Goal: Find specific page/section: Find specific page/section

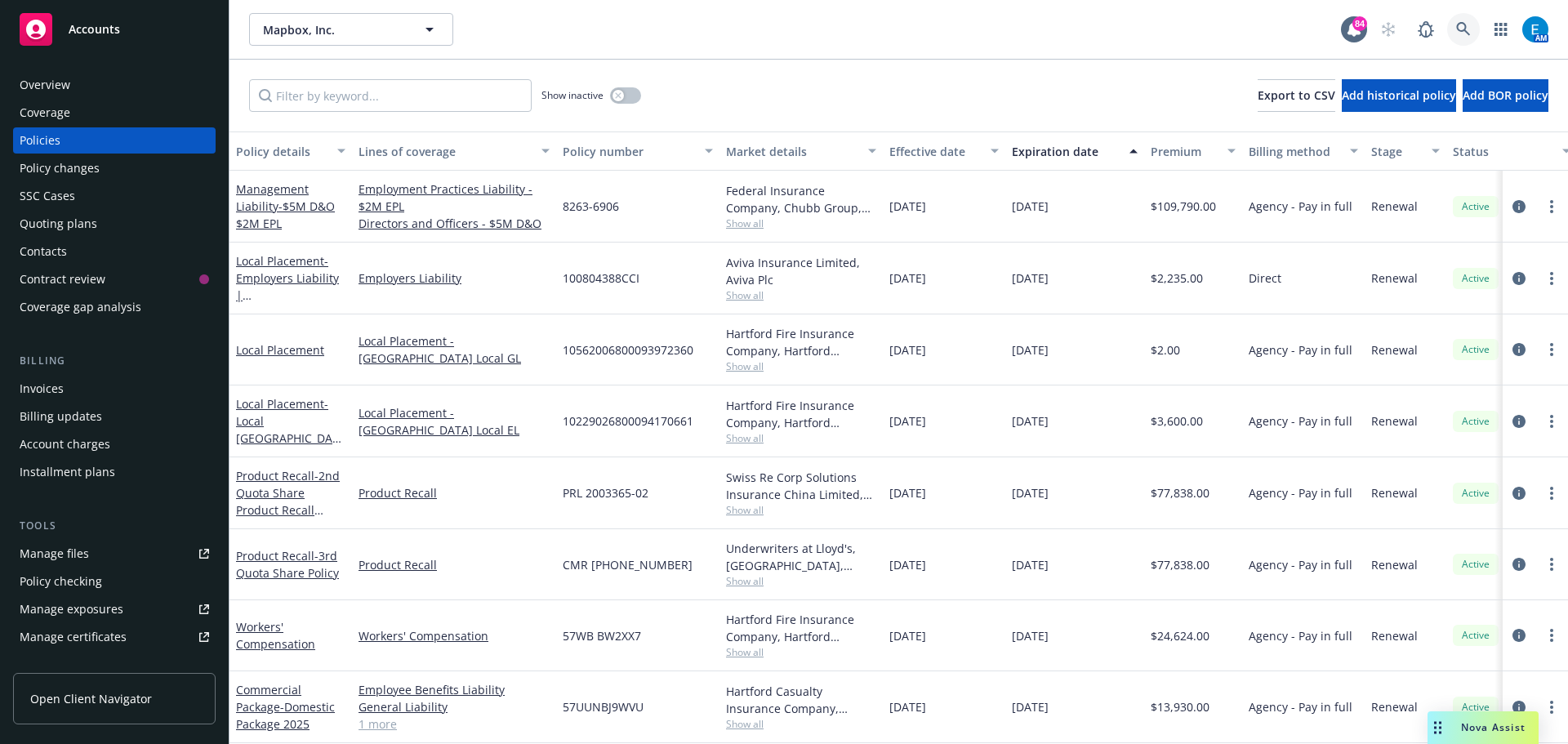
click at [1464, 27] on icon at bounding box center [1464, 28] width 14 height 14
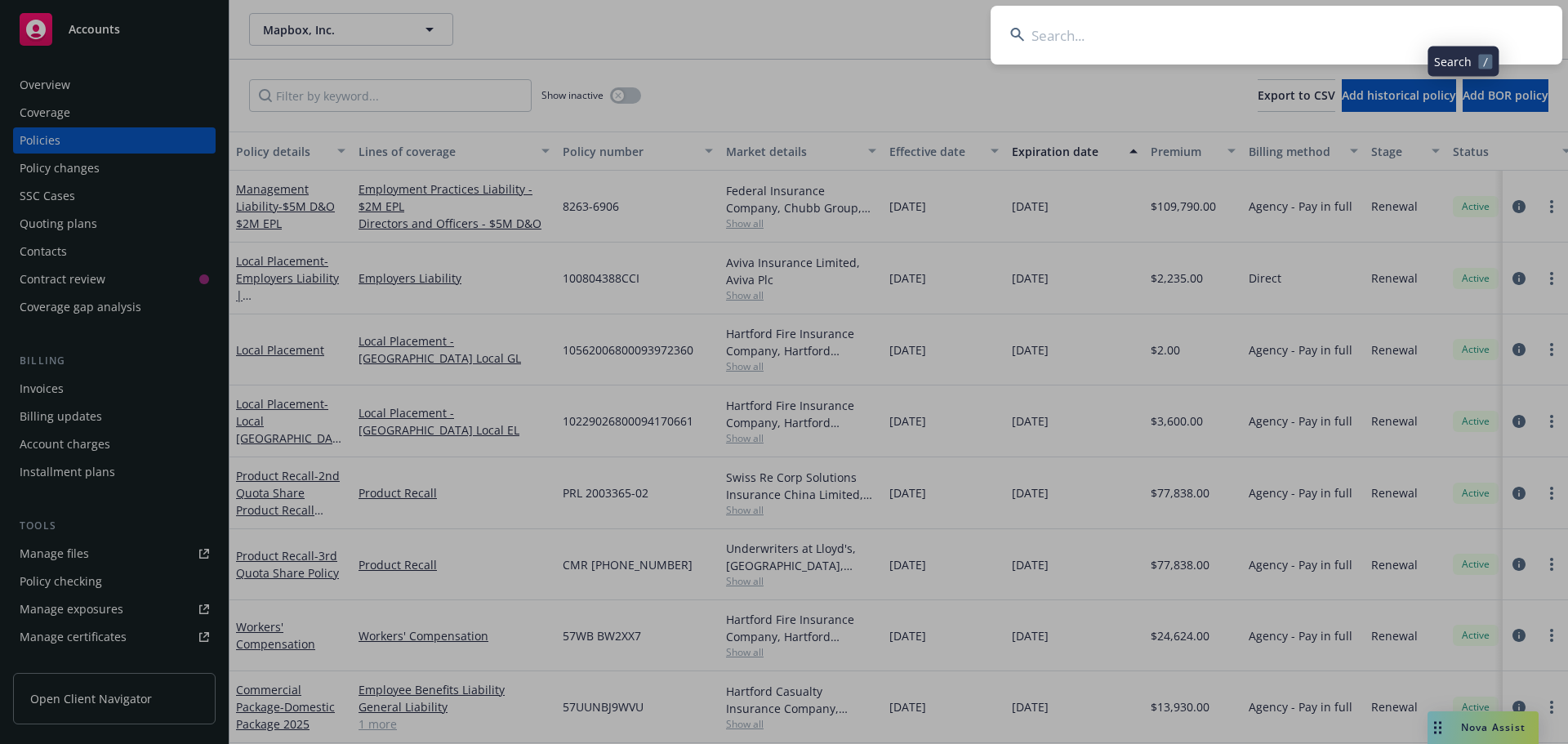
click at [1381, 33] on input at bounding box center [1277, 35] width 571 height 59
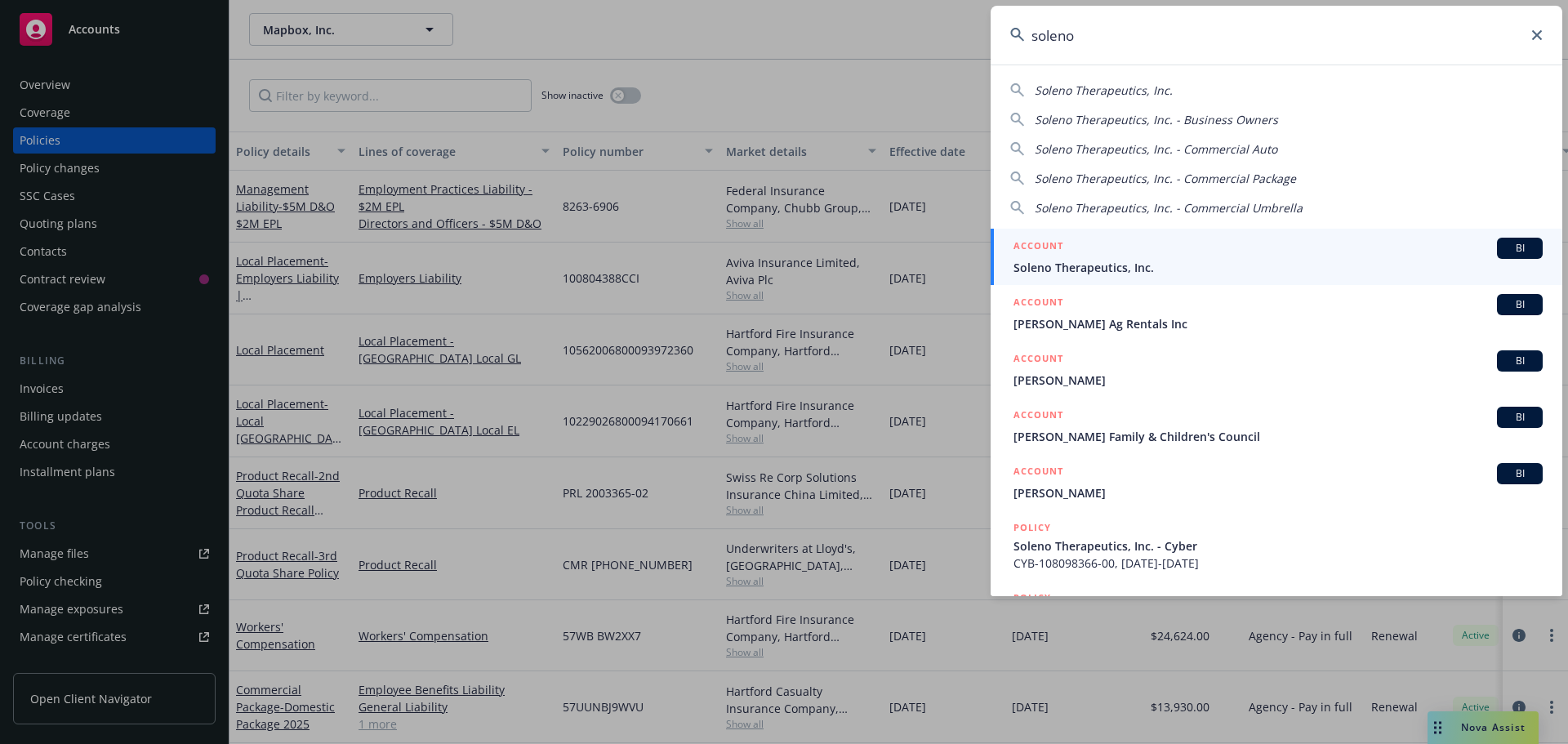
type input "soleno"
click at [1058, 267] on span "Soleno Therapeutics, Inc." at bounding box center [1279, 268] width 530 height 17
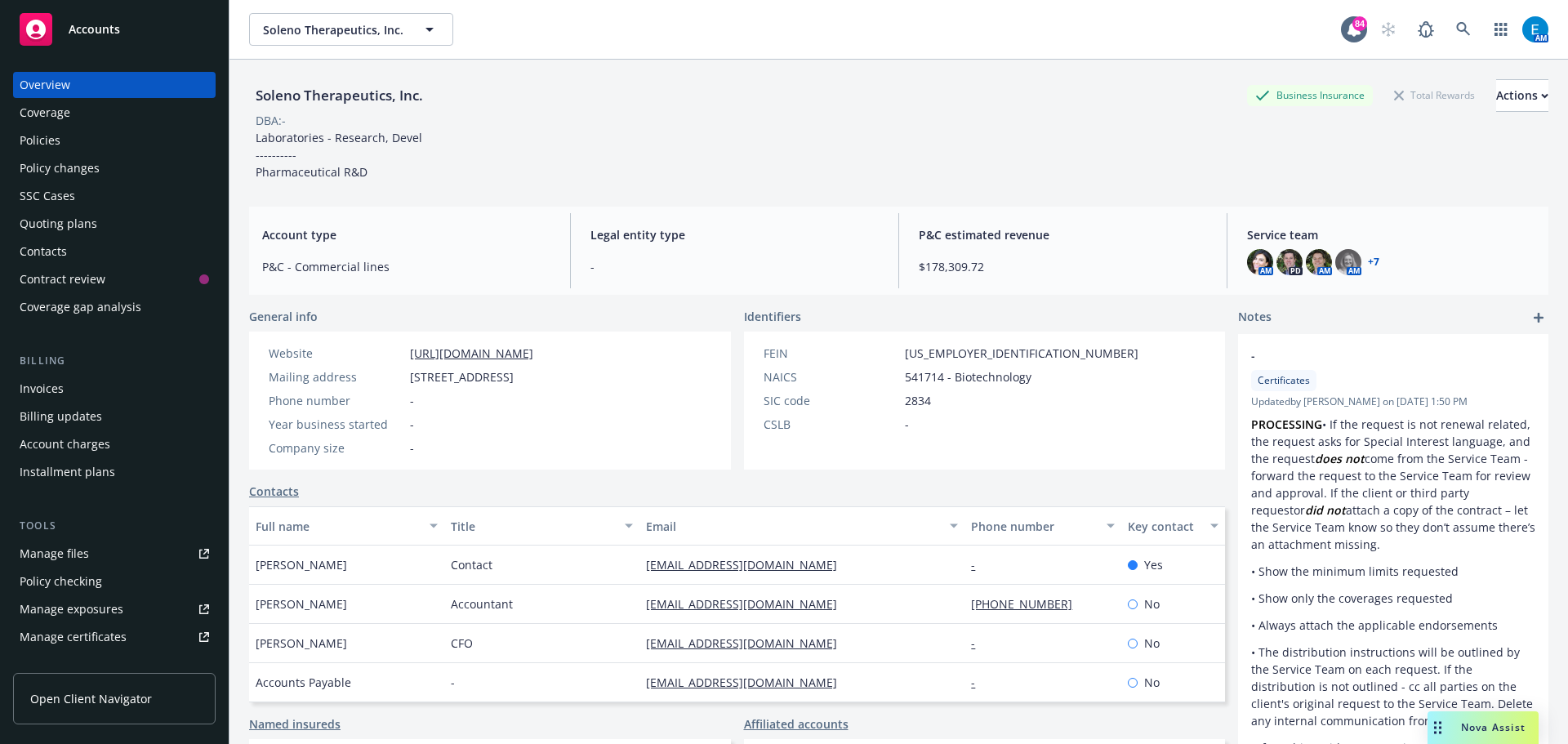
click at [45, 388] on div "Invoices" at bounding box center [42, 389] width 44 height 27
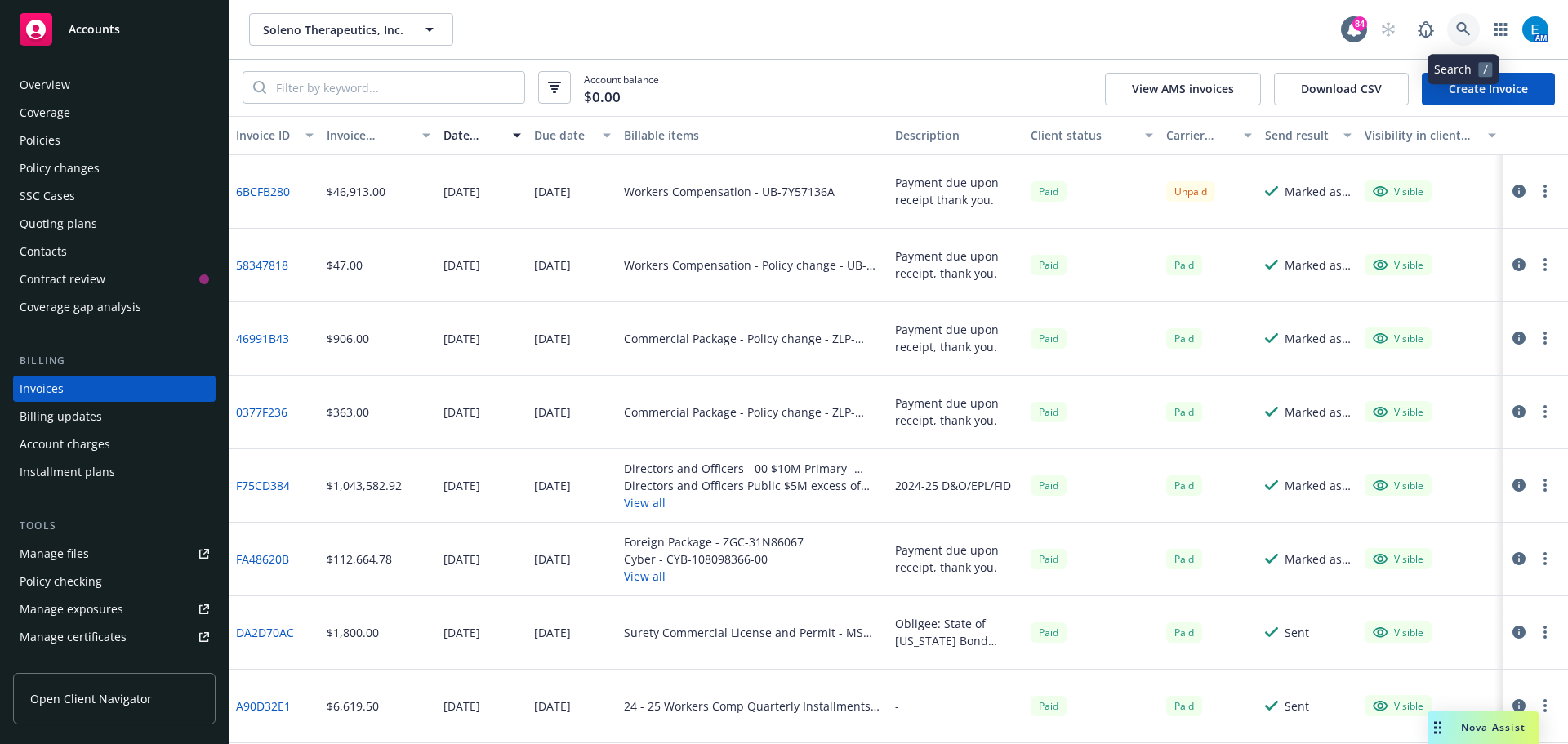
click at [1462, 26] on icon at bounding box center [1464, 28] width 14 height 14
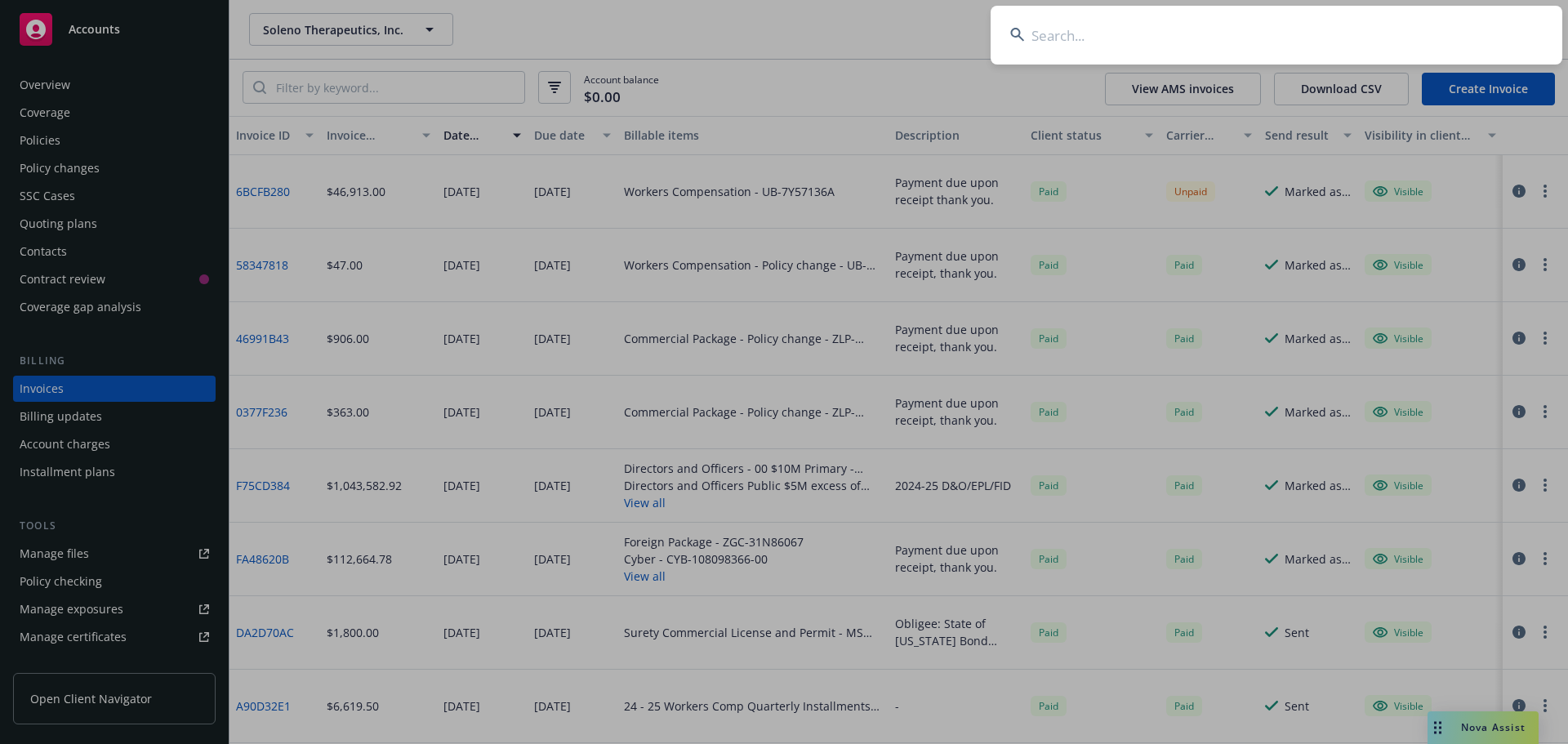
drag, startPoint x: 1352, startPoint y: 26, endPoint x: 1384, endPoint y: 23, distance: 32.1
click at [1352, 25] on input at bounding box center [1277, 35] width 571 height 59
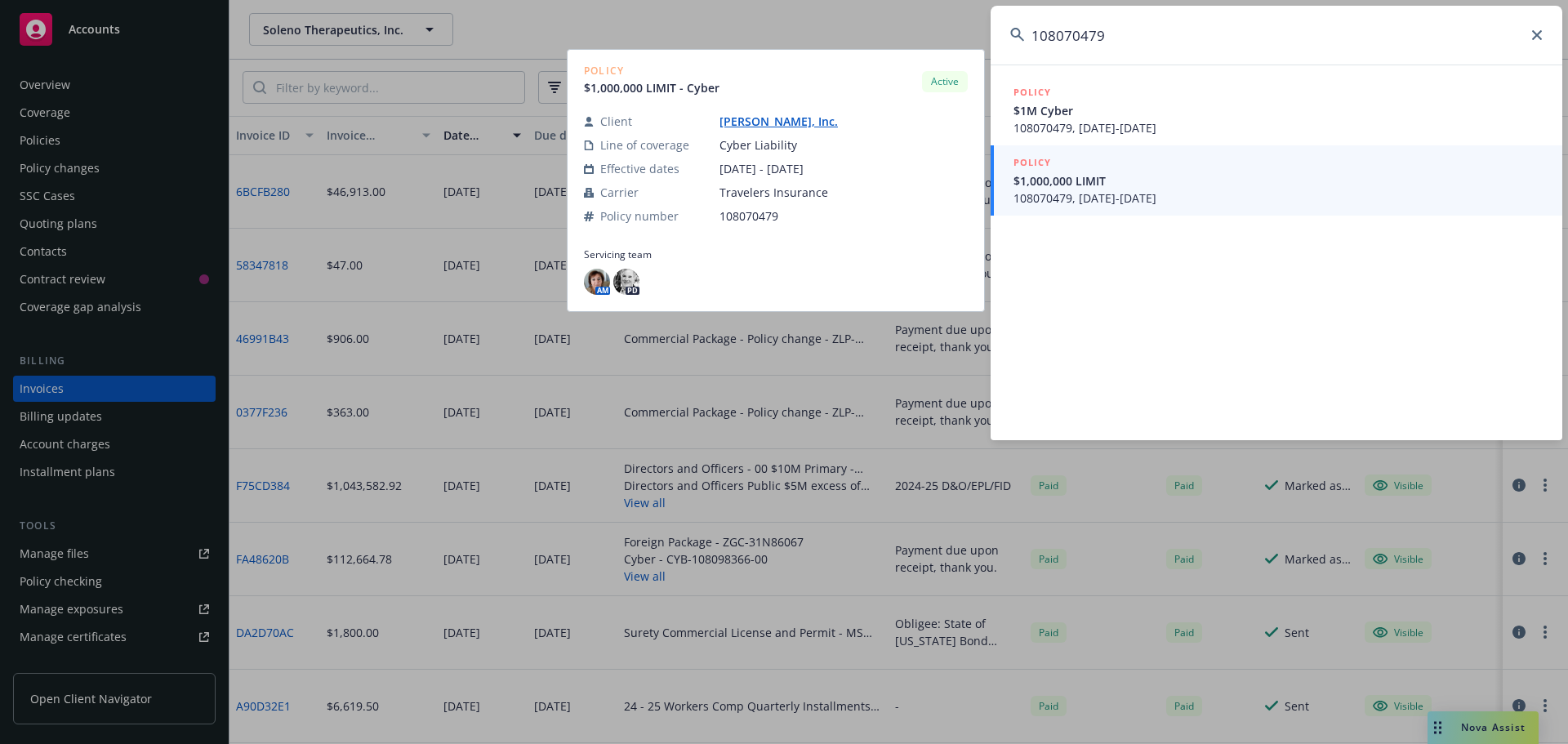
type input "108070479"
click at [1044, 180] on span "$1,000,000 LIMIT" at bounding box center [1279, 181] width 530 height 17
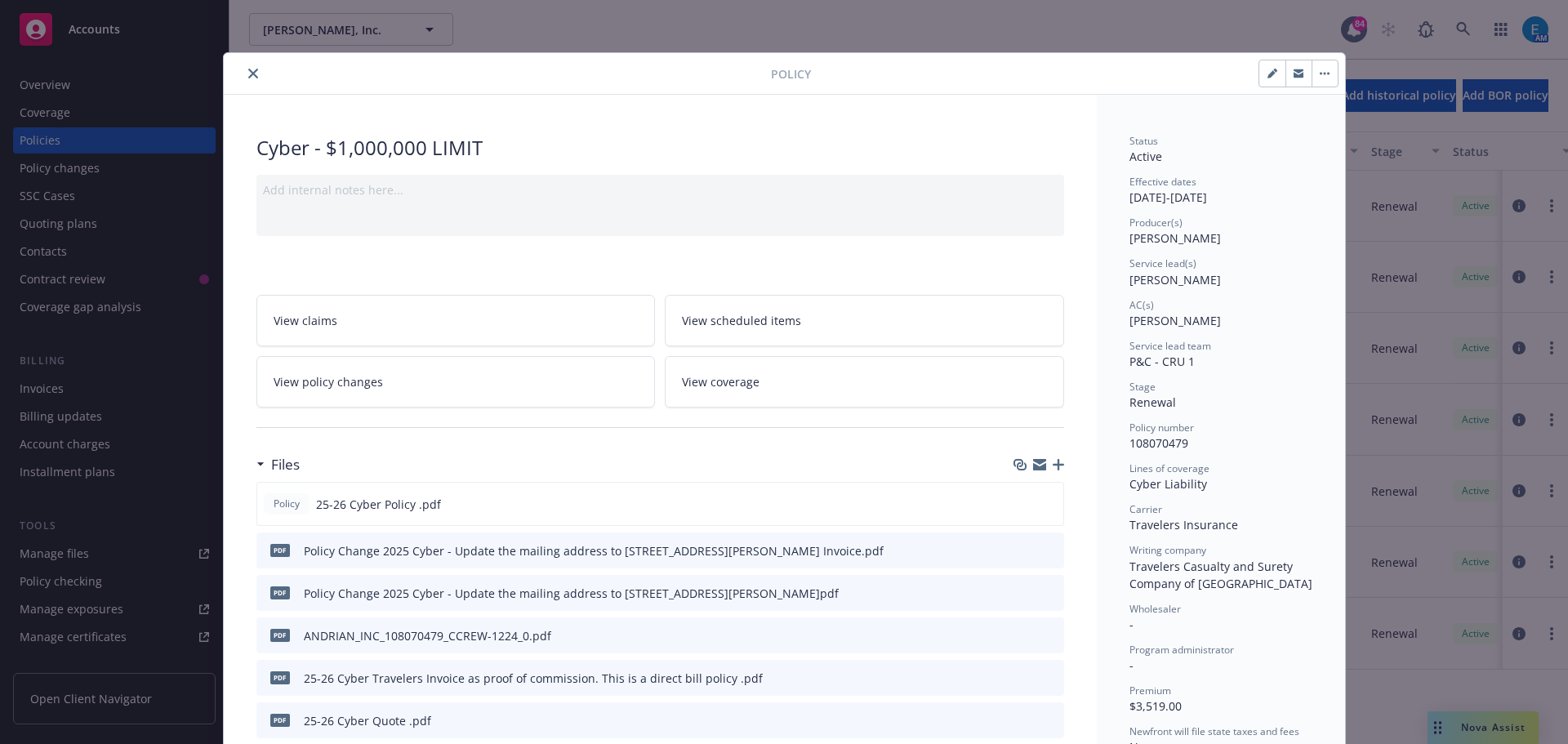
click at [249, 73] on icon "close" at bounding box center [253, 73] width 9 height 9
